Goal: Navigation & Orientation: Find specific page/section

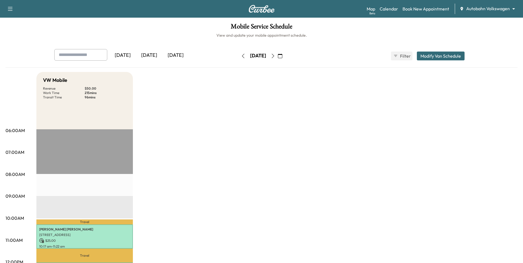
click at [275, 57] on icon "button" at bounding box center [273, 56] width 4 height 4
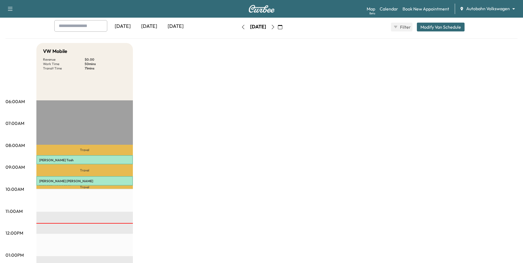
scroll to position [28, 0]
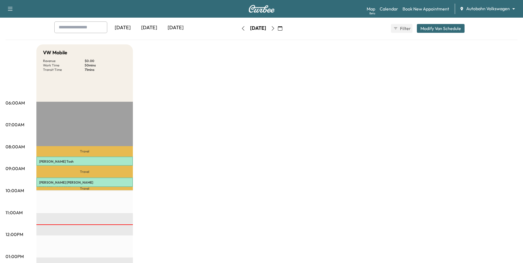
click at [275, 30] on icon "button" at bounding box center [273, 28] width 4 height 4
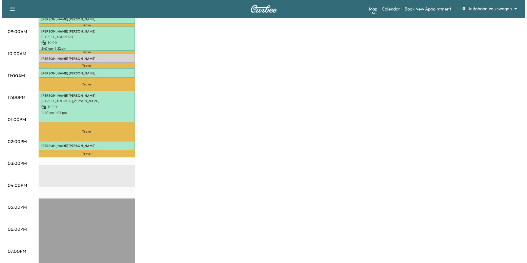
scroll to position [138, 0]
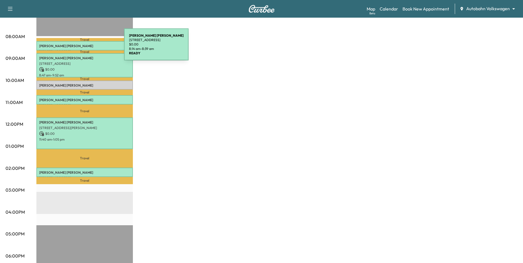
click at [83, 48] on div "[PERSON_NAME] [STREET_ADDRESS] $ 0.00 8:14 am - 8:39 am" at bounding box center [84, 45] width 96 height 9
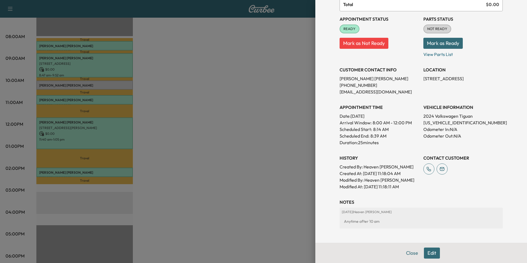
scroll to position [109, 0]
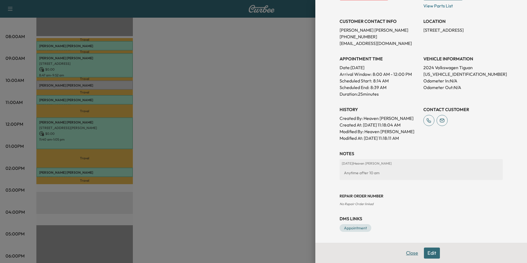
click at [411, 253] on button "Close" at bounding box center [411, 253] width 19 height 11
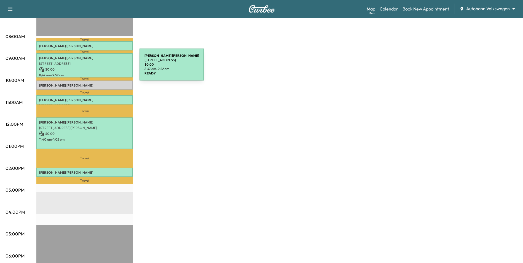
click at [98, 68] on p "$ 0.00" at bounding box center [84, 69] width 91 height 5
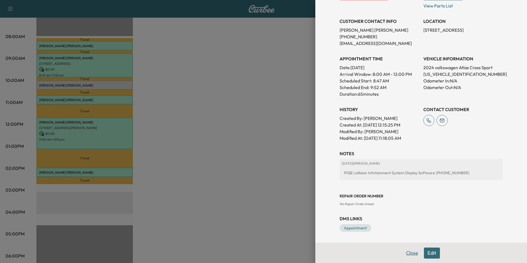
click at [410, 257] on button "Close" at bounding box center [411, 253] width 19 height 11
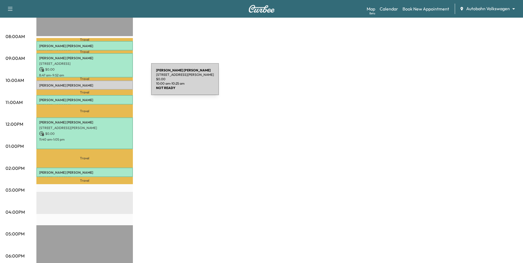
click at [110, 83] on p "[PERSON_NAME]" at bounding box center [84, 85] width 91 height 4
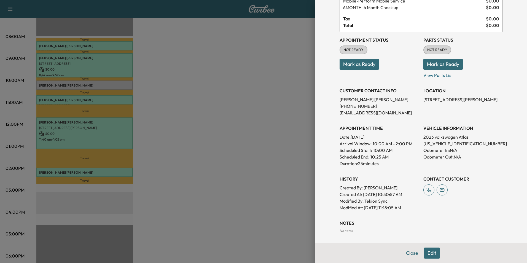
scroll to position [0, 0]
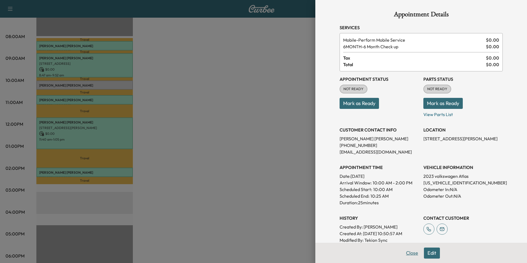
click at [409, 252] on button "Close" at bounding box center [411, 253] width 19 height 11
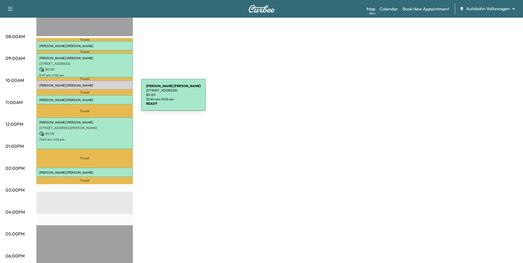
click at [100, 98] on p "[PERSON_NAME]" at bounding box center [84, 100] width 91 height 4
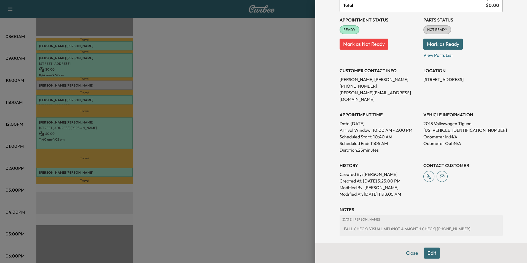
scroll to position [109, 0]
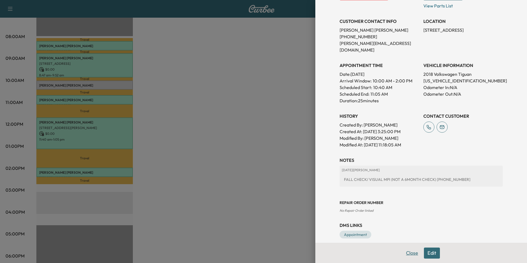
click at [408, 257] on button "Close" at bounding box center [411, 253] width 19 height 11
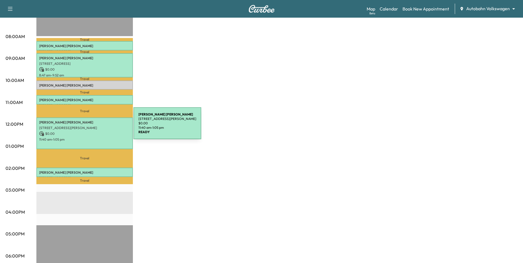
click at [92, 127] on p "[STREET_ADDRESS][PERSON_NAME]" at bounding box center [84, 128] width 91 height 4
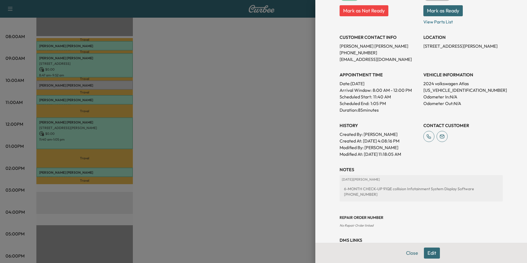
scroll to position [115, 0]
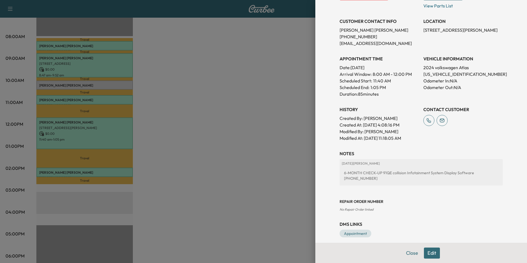
drag, startPoint x: 406, startPoint y: 254, endPoint x: 404, endPoint y: 250, distance: 4.7
click at [406, 254] on button "Close" at bounding box center [411, 253] width 19 height 11
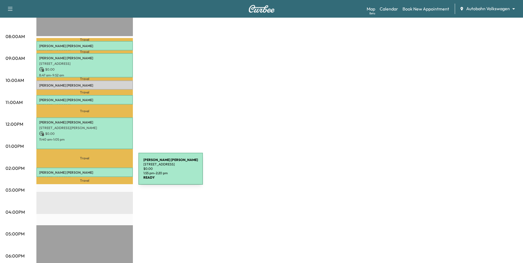
click at [97, 172] on p "[PERSON_NAME]" at bounding box center [84, 172] width 91 height 4
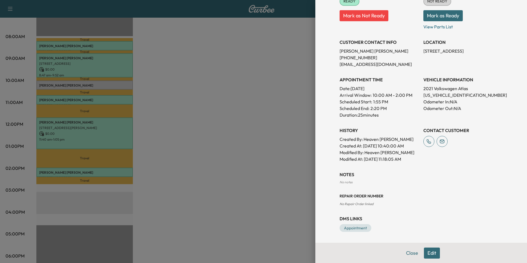
scroll to position [0, 0]
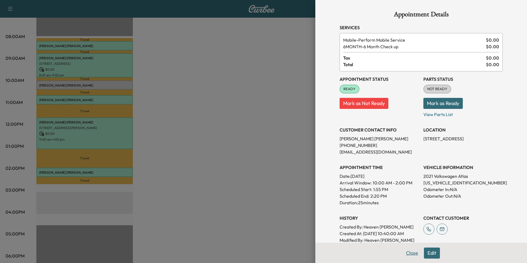
click at [407, 254] on button "Close" at bounding box center [411, 253] width 19 height 11
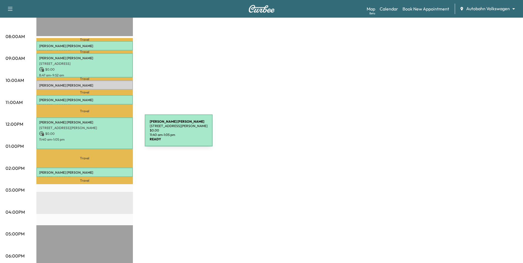
click at [103, 134] on p "$ 0.00" at bounding box center [84, 133] width 91 height 5
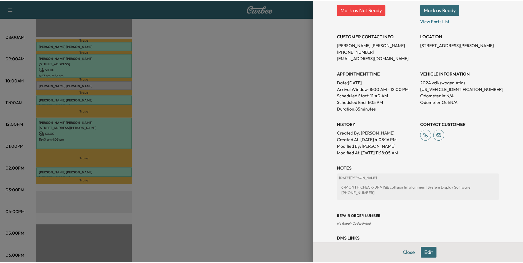
scroll to position [115, 0]
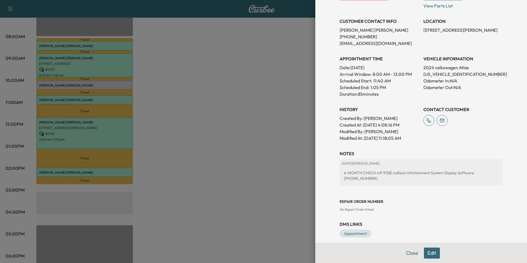
click at [405, 255] on button "Close" at bounding box center [411, 253] width 19 height 11
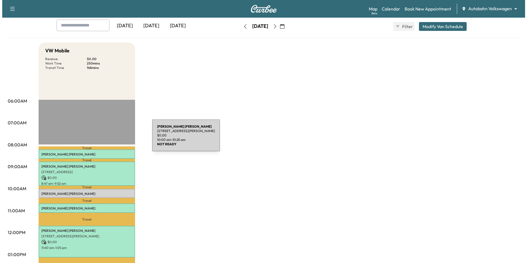
scroll to position [0, 0]
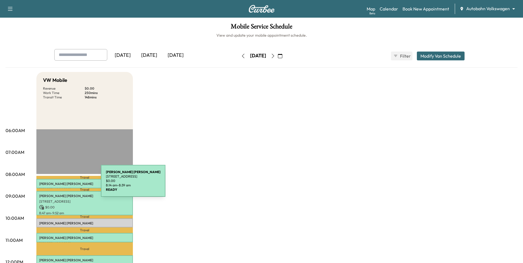
click at [60, 184] on p "[PERSON_NAME]" at bounding box center [84, 184] width 91 height 4
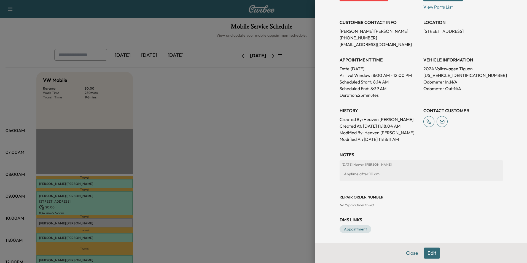
scroll to position [109, 0]
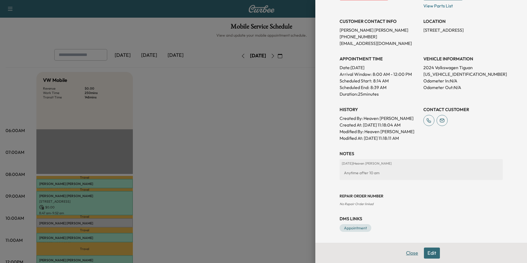
click at [407, 253] on button "Close" at bounding box center [411, 253] width 19 height 11
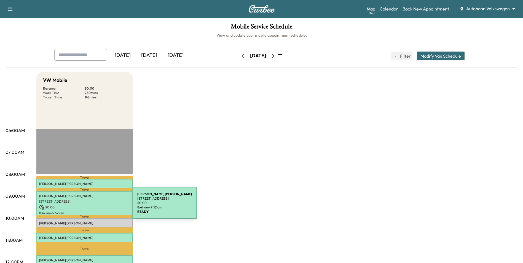
click at [91, 206] on p "$ 0.00" at bounding box center [84, 207] width 91 height 5
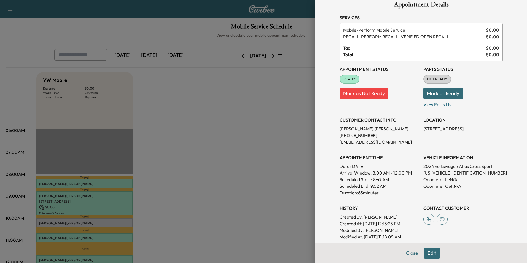
scroll to position [28, 0]
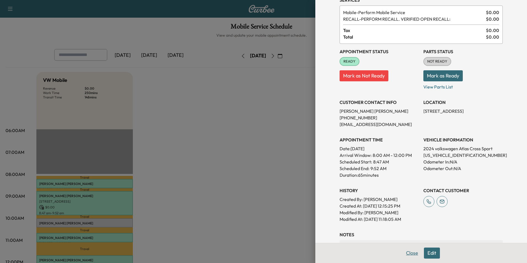
click at [407, 253] on button "Close" at bounding box center [411, 253] width 19 height 11
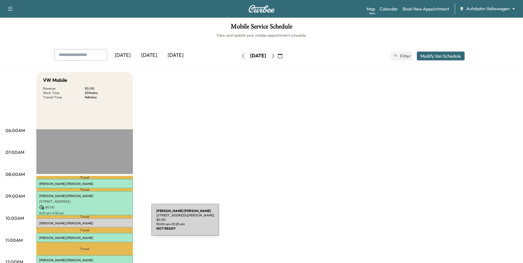
click at [110, 223] on p "[PERSON_NAME]" at bounding box center [84, 223] width 91 height 4
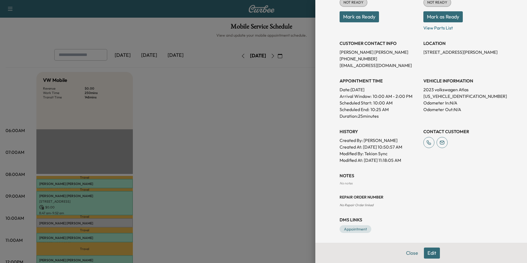
scroll to position [88, 0]
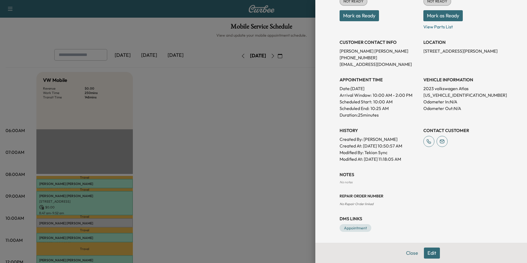
click at [407, 254] on button "Close" at bounding box center [411, 253] width 19 height 11
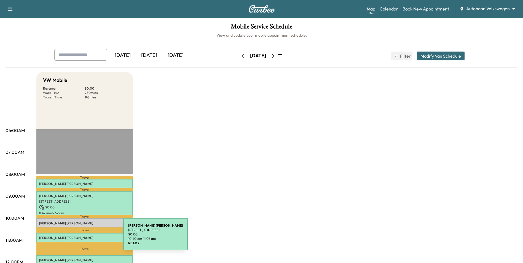
click at [82, 237] on p "[PERSON_NAME]" at bounding box center [84, 238] width 91 height 4
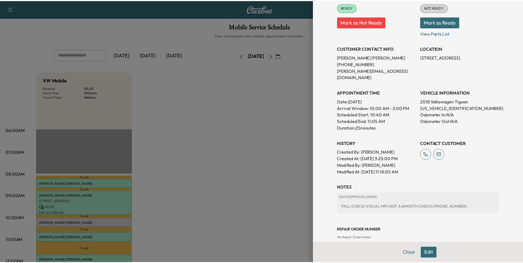
scroll to position [83, 0]
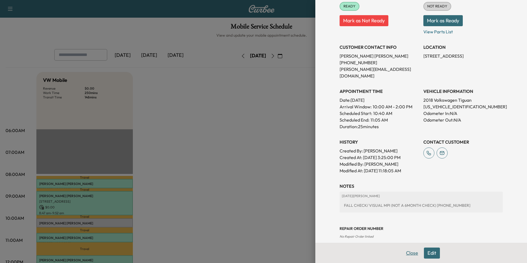
click at [406, 256] on button "Close" at bounding box center [411, 253] width 19 height 11
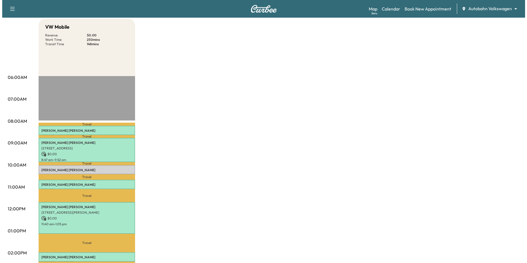
scroll to position [55, 0]
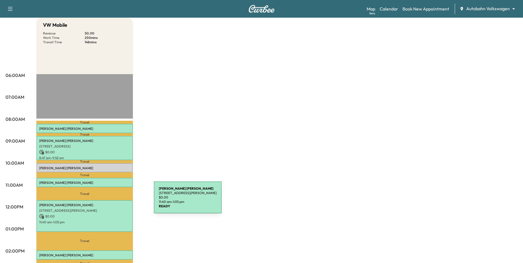
click at [111, 203] on p "[PERSON_NAME]" at bounding box center [84, 205] width 91 height 4
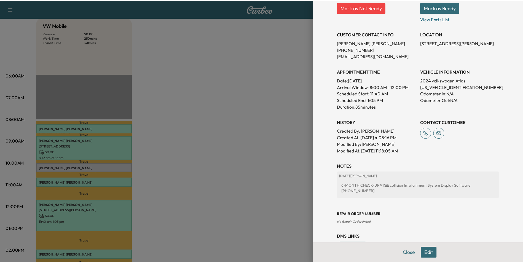
scroll to position [110, 0]
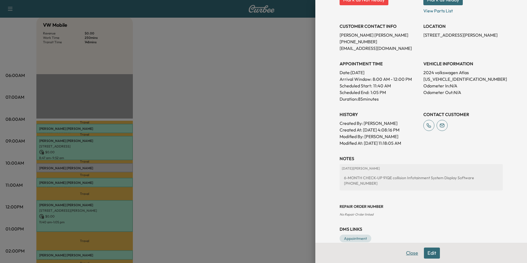
click at [411, 257] on button "Close" at bounding box center [411, 253] width 19 height 11
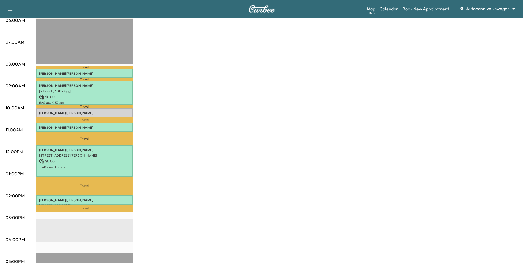
click at [109, 201] on div "[PERSON_NAME] [STREET_ADDRESS] $ 0.00 1:55 pm - 2:20 pm" at bounding box center [84, 199] width 96 height 9
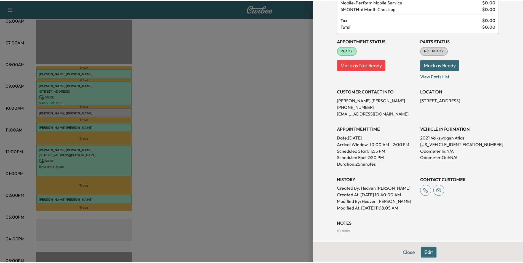
scroll to position [88, 0]
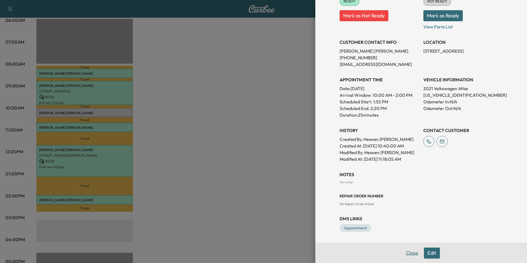
click at [410, 253] on button "Close" at bounding box center [411, 253] width 19 height 11
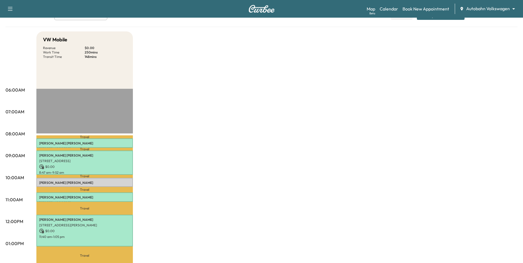
scroll to position [0, 0]
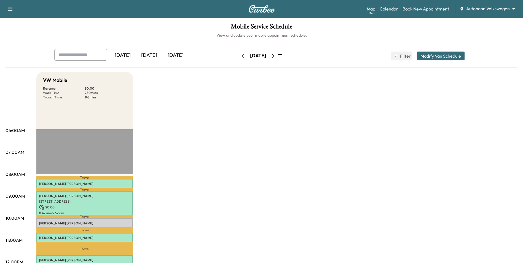
click at [494, 12] on div "Autobahn Volkswagen ******** ​" at bounding box center [489, 9] width 59 height 7
click at [494, 7] on body "Support Log Out Map Beta Calendar Book New Appointment Autobahn Volkswagen ****…" at bounding box center [261, 131] width 523 height 263
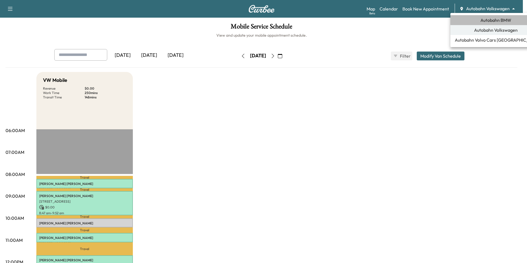
click at [494, 19] on span "Autobahn BMW" at bounding box center [495, 20] width 31 height 7
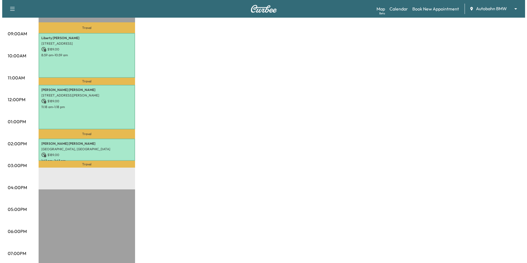
scroll to position [110, 0]
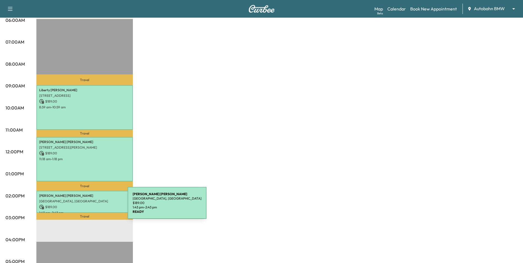
click at [86, 205] on p "$ 189.00" at bounding box center [84, 207] width 91 height 5
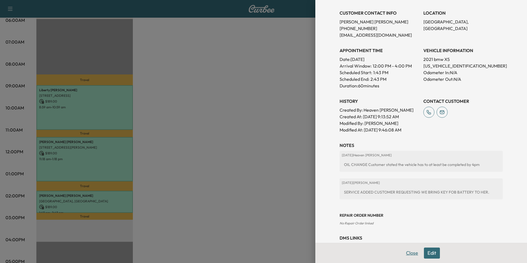
click at [410, 253] on button "Close" at bounding box center [411, 253] width 19 height 11
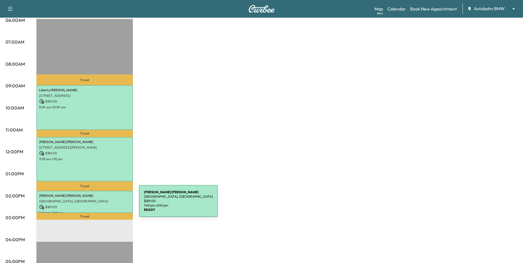
click at [98, 205] on p "$ 189.00" at bounding box center [84, 207] width 91 height 5
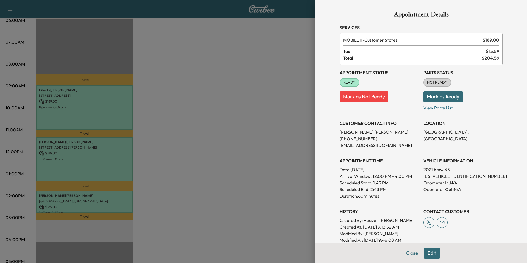
drag, startPoint x: 412, startPoint y: 255, endPoint x: 318, endPoint y: 232, distance: 96.9
click at [412, 255] on button "Close" at bounding box center [411, 253] width 19 height 11
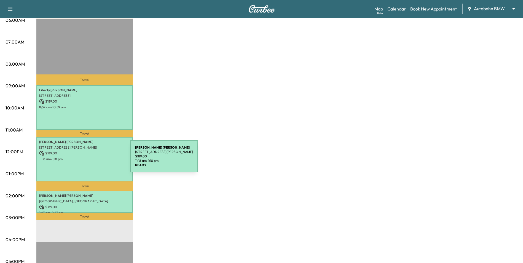
click at [88, 158] on p "11:18 am - 1:18 pm" at bounding box center [84, 159] width 91 height 4
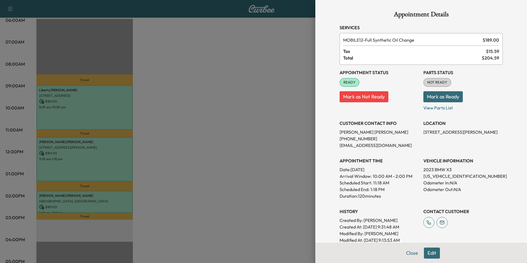
click at [412, 253] on button "Close" at bounding box center [411, 253] width 19 height 11
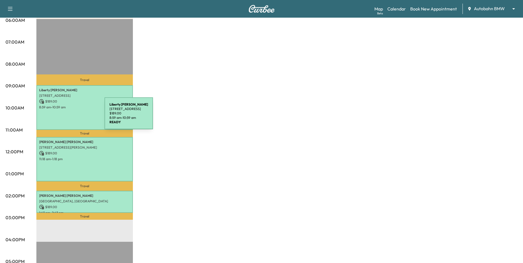
click at [63, 117] on div "Liberty [PERSON_NAME] [STREET_ADDRESS] $ 189.00 8:59 am - 10:59 am" at bounding box center [84, 107] width 96 height 45
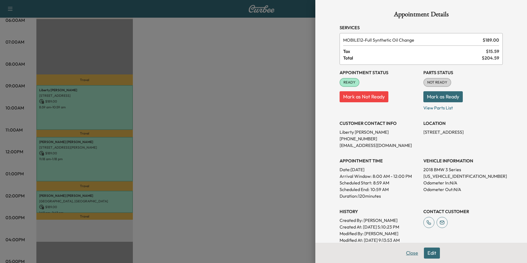
click at [409, 255] on button "Close" at bounding box center [411, 253] width 19 height 11
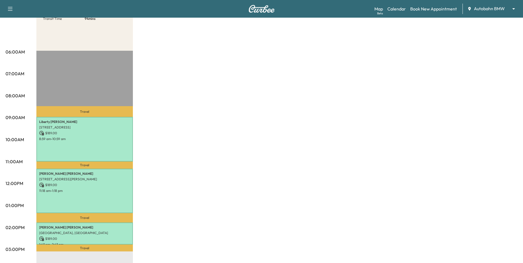
scroll to position [0, 0]
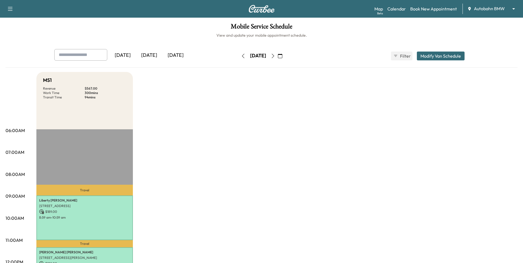
click at [278, 58] on button "button" at bounding box center [272, 56] width 9 height 9
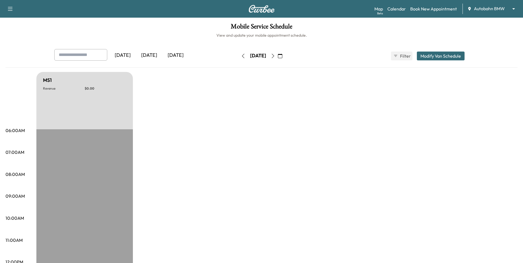
click at [275, 55] on icon "button" at bounding box center [273, 56] width 4 height 4
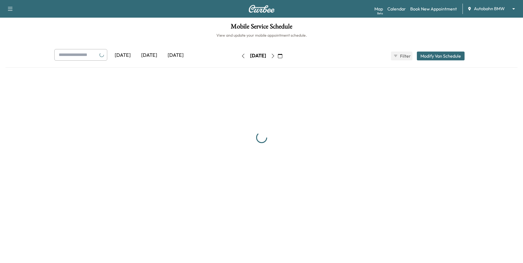
click at [274, 55] on icon "button" at bounding box center [273, 56] width 2 height 4
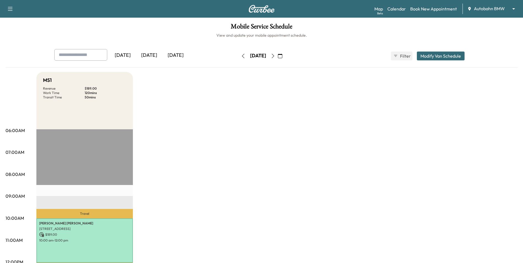
click at [275, 57] on icon "button" at bounding box center [273, 56] width 4 height 4
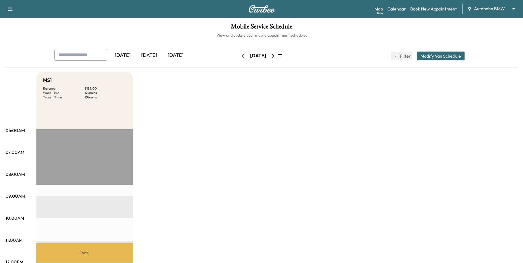
click at [241, 55] on icon "button" at bounding box center [243, 56] width 4 height 4
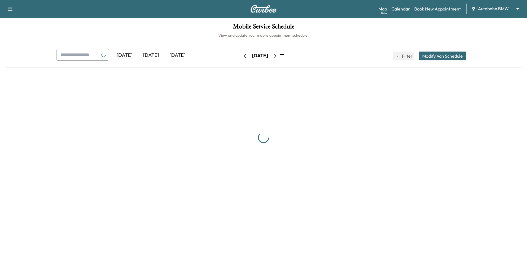
click at [243, 55] on icon "button" at bounding box center [245, 56] width 4 height 4
click at [240, 55] on button "button" at bounding box center [244, 56] width 9 height 9
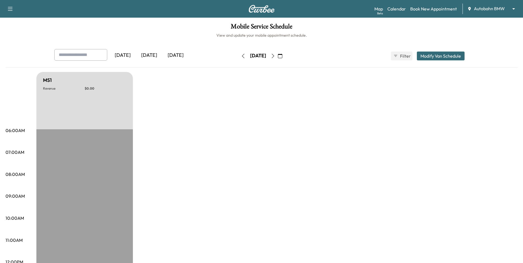
click at [241, 55] on icon "button" at bounding box center [243, 56] width 4 height 4
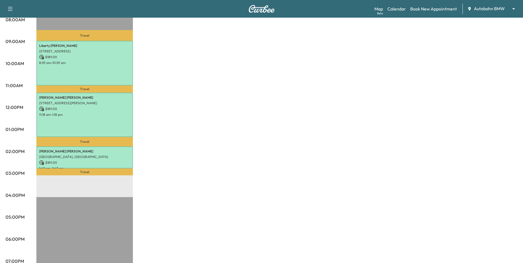
scroll to position [165, 0]
